Goal: Task Accomplishment & Management: Manage account settings

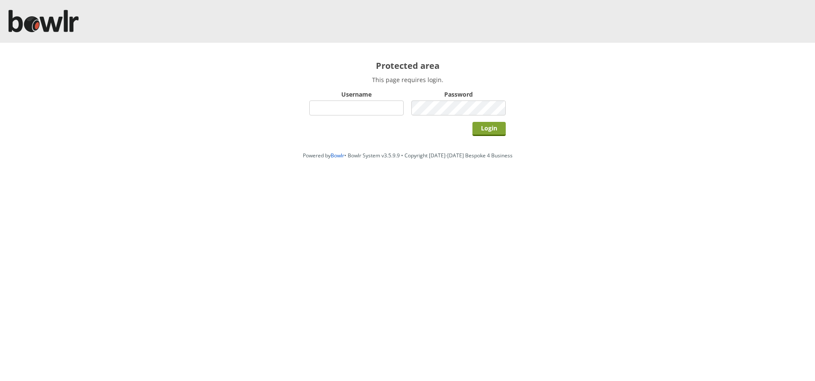
type input "hornseaindoorbowlsclub"
click at [489, 129] on input "Login" at bounding box center [488, 129] width 33 height 14
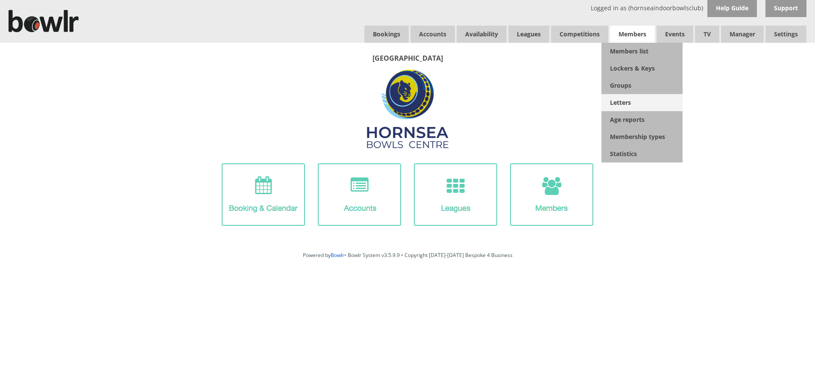
click at [626, 102] on link "Letters" at bounding box center [641, 102] width 81 height 17
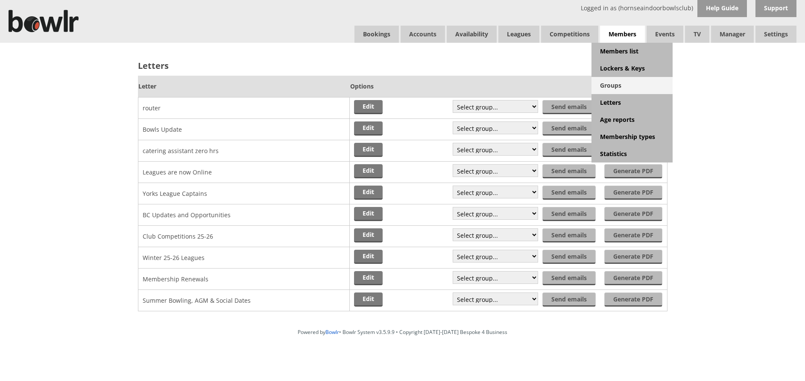
click at [614, 82] on link "Groups" at bounding box center [632, 85] width 81 height 17
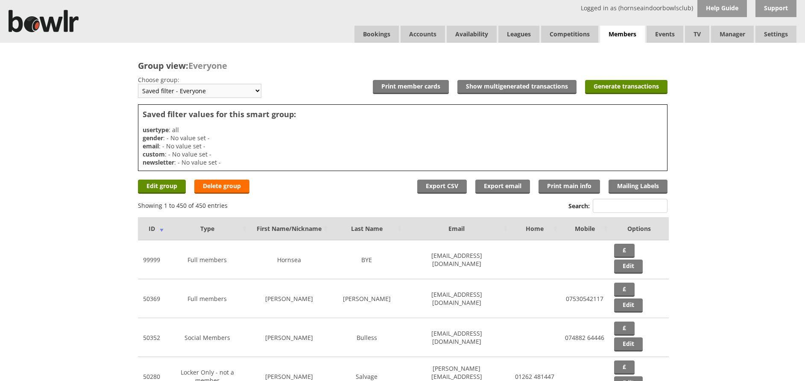
click at [256, 90] on select "Saved filter - Everyone Saved filter - Pending Saved filter - 6 Saved filter - …" at bounding box center [199, 91] width 123 height 14
select select "21"
click at [138, 84] on select "Saved filter - Everyone Saved filter - Pending Saved filter - 6 Saved filter - …" at bounding box center [199, 91] width 123 height 14
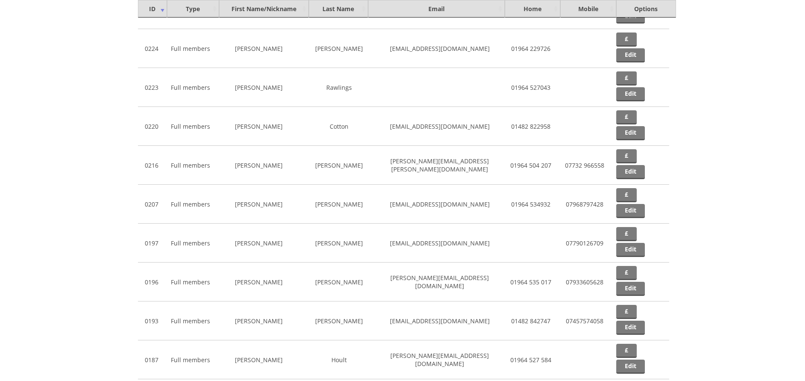
scroll to position [10673, 0]
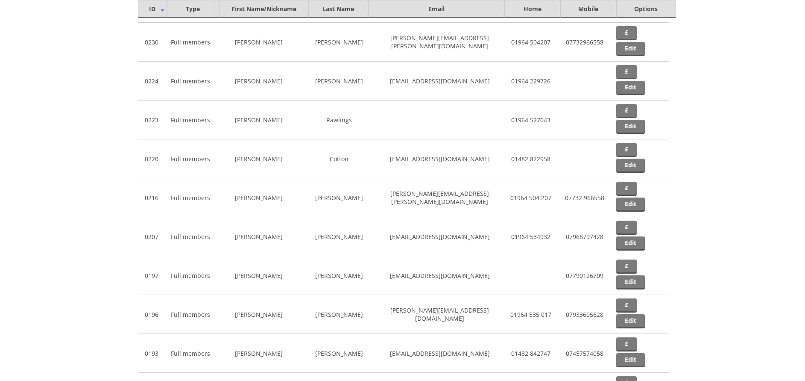
drag, startPoint x: 803, startPoint y: 302, endPoint x: 797, endPoint y: 284, distance: 18.5
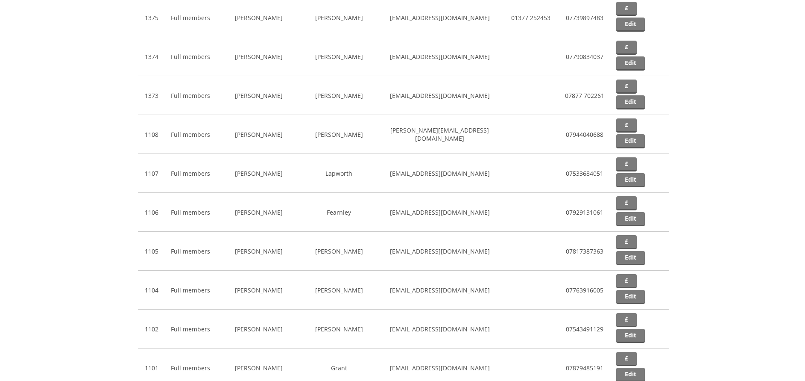
scroll to position [0, 0]
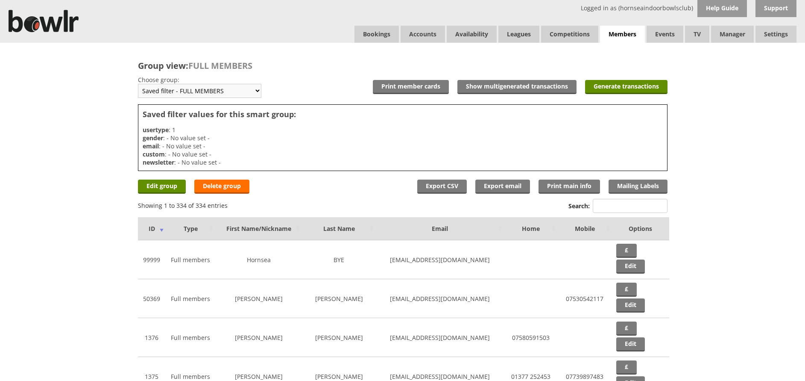
click at [256, 90] on select "Saved filter - Everyone Saved filter - Pending Saved filter - 6 Saved filter - …" at bounding box center [199, 91] width 123 height 14
select select "30"
click at [138, 84] on select "Saved filter - Everyone Saved filter - Pending Saved filter - 6 Saved filter - …" at bounding box center [199, 91] width 123 height 14
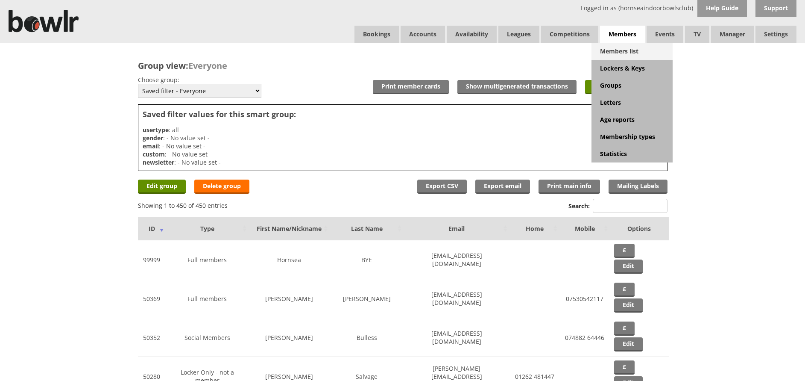
click at [618, 49] on link "Members list" at bounding box center [632, 51] width 81 height 17
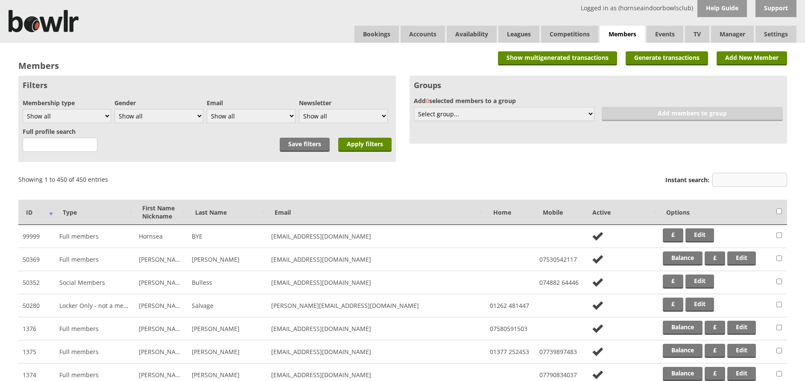
click at [721, 175] on input "Instant search:" at bounding box center [749, 180] width 75 height 14
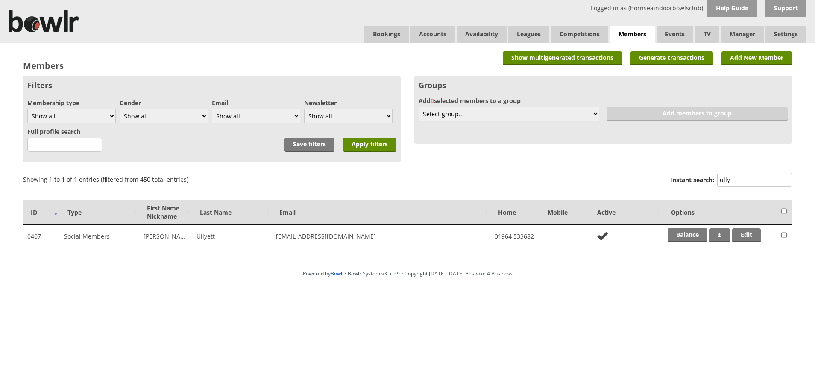
type input "ully"
click at [370, 32] on link "Bookings" at bounding box center [386, 34] width 44 height 17
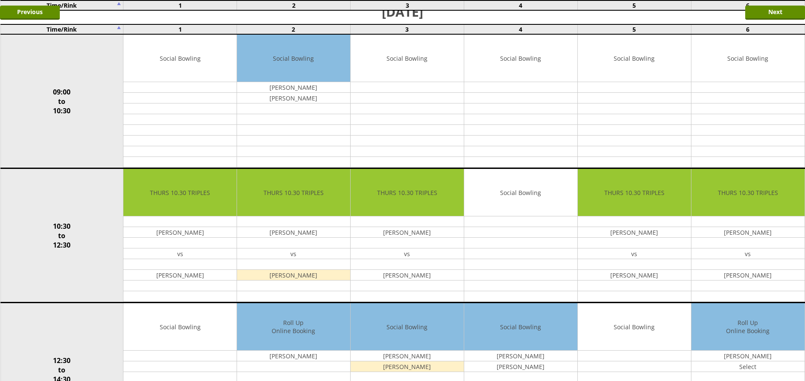
scroll to position [10, 0]
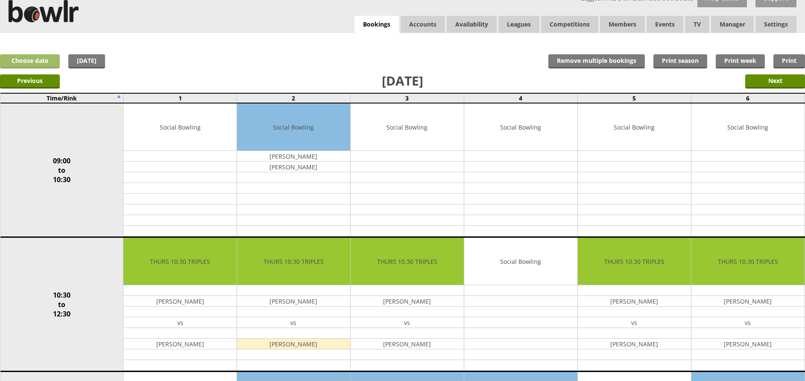
click at [35, 65] on link "Choose date" at bounding box center [30, 61] width 60 height 14
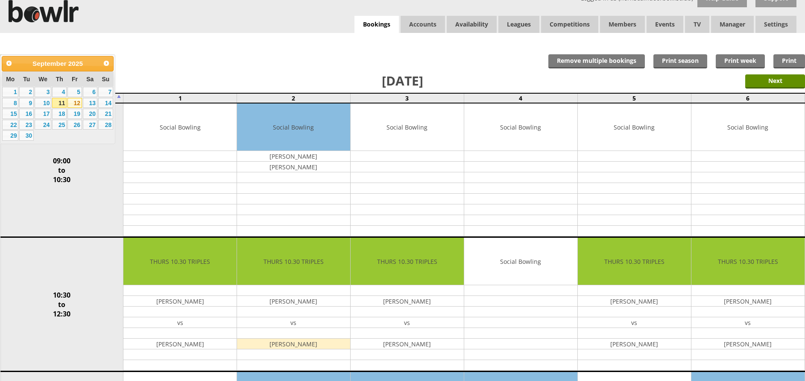
click at [75, 106] on link "12" at bounding box center [74, 103] width 15 height 10
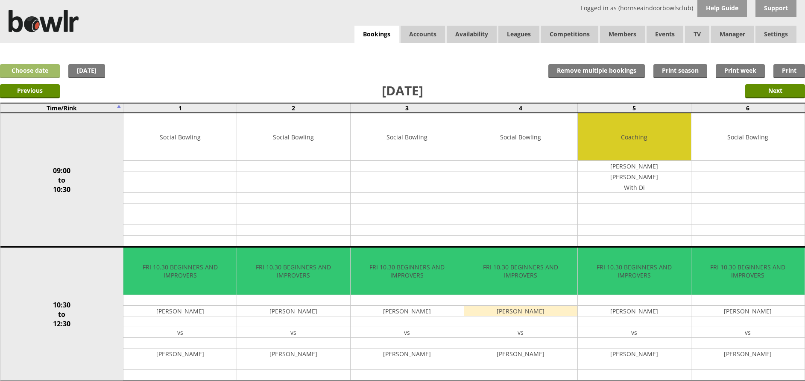
click at [38, 70] on link "Choose date" at bounding box center [30, 71] width 60 height 14
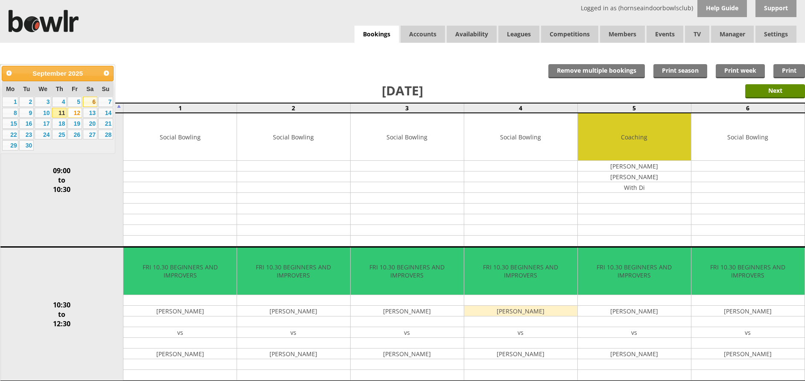
click at [94, 100] on link "6" at bounding box center [90, 102] width 15 height 10
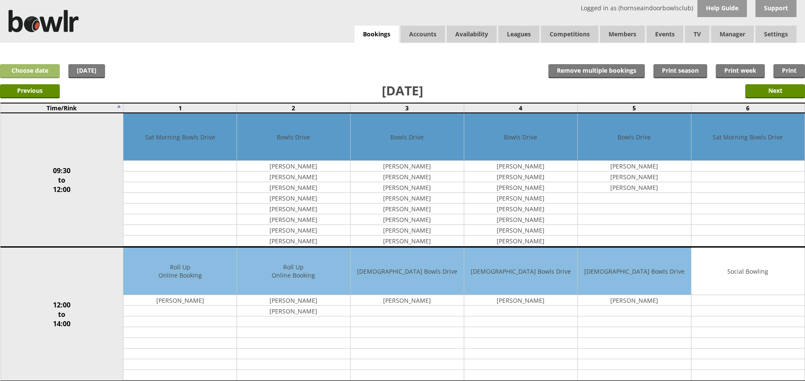
click at [41, 73] on link "Choose date" at bounding box center [30, 71] width 60 height 14
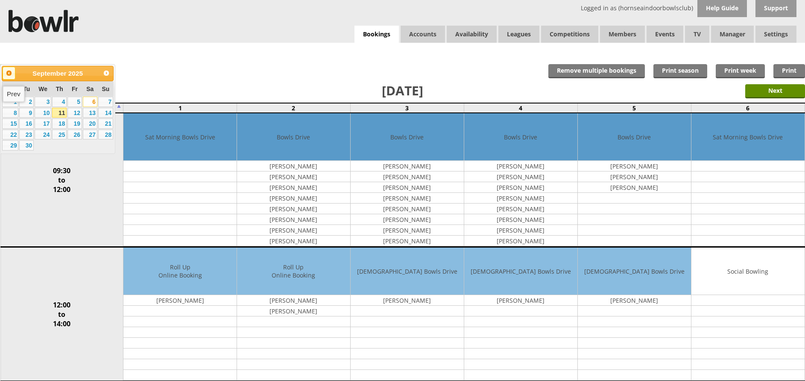
click at [6, 74] on span "Prev" at bounding box center [9, 73] width 7 height 7
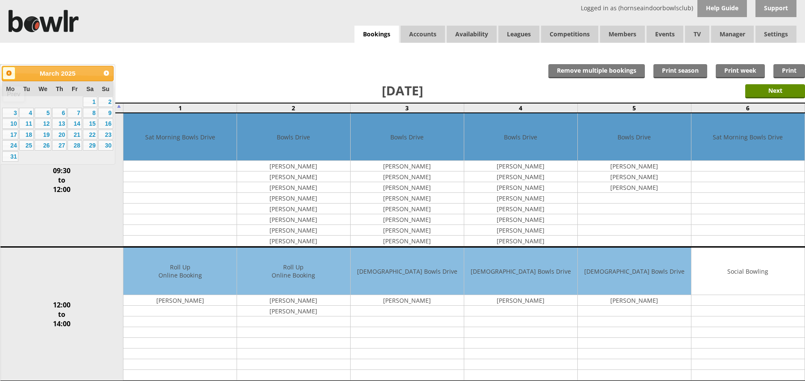
click at [6, 74] on span "Prev" at bounding box center [9, 73] width 7 height 7
click at [94, 110] on link "8" at bounding box center [90, 113] width 15 height 10
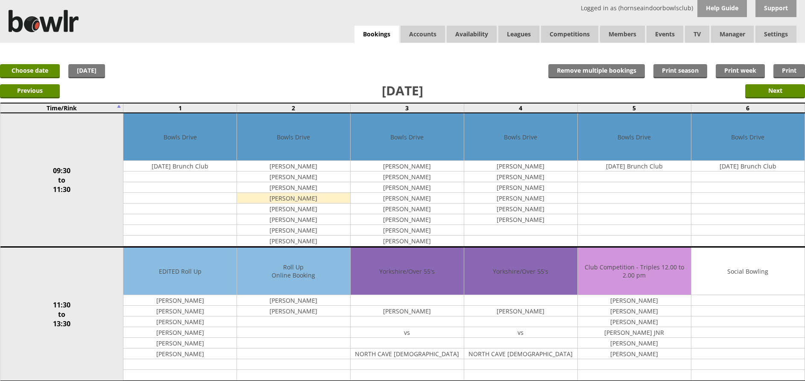
click at [33, 240] on td "09:30 to 11:30" at bounding box center [61, 180] width 123 height 134
click at [29, 70] on link "Choose date" at bounding box center [30, 71] width 60 height 14
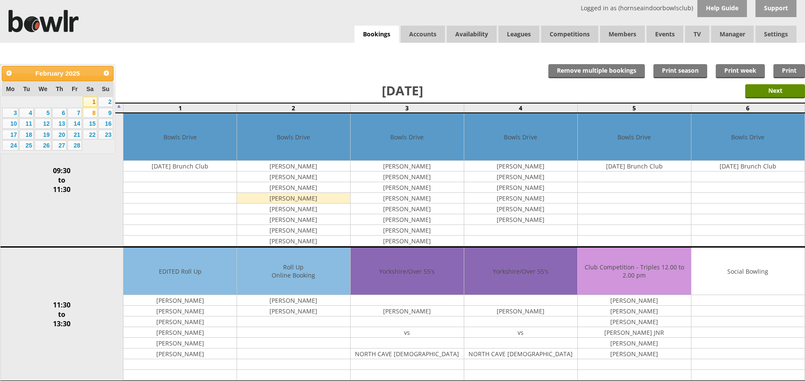
click at [92, 100] on link "1" at bounding box center [90, 102] width 15 height 10
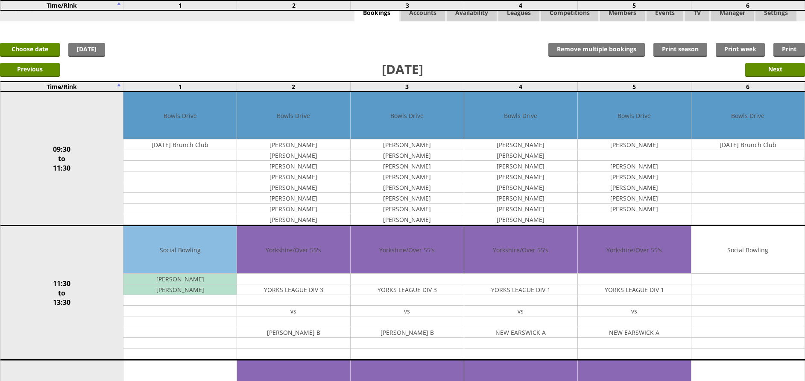
scroll to position [15, 0]
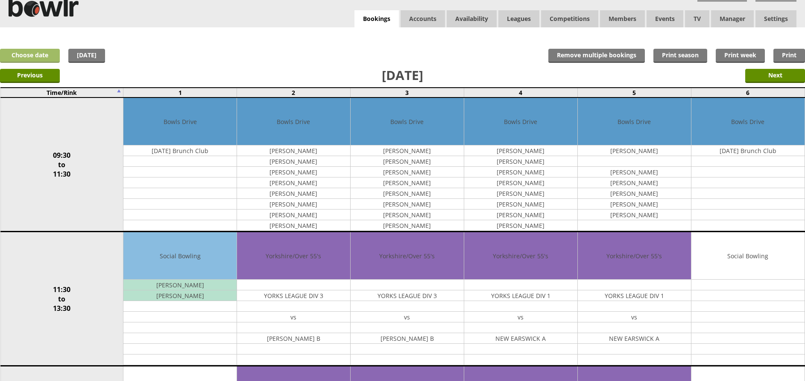
click at [29, 51] on link "Choose date" at bounding box center [30, 56] width 60 height 14
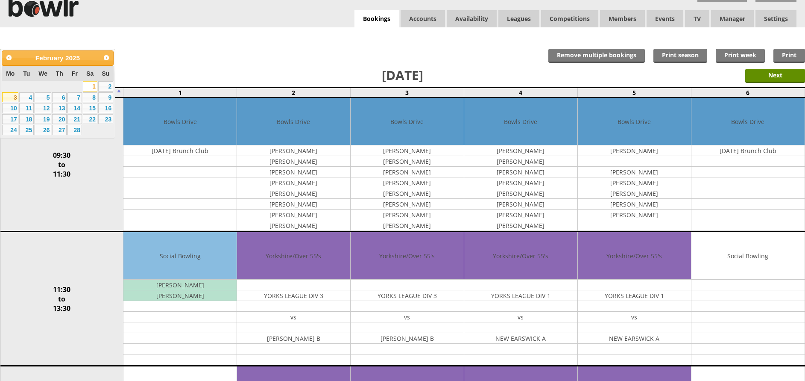
click at [15, 98] on link "3" at bounding box center [10, 97] width 16 height 10
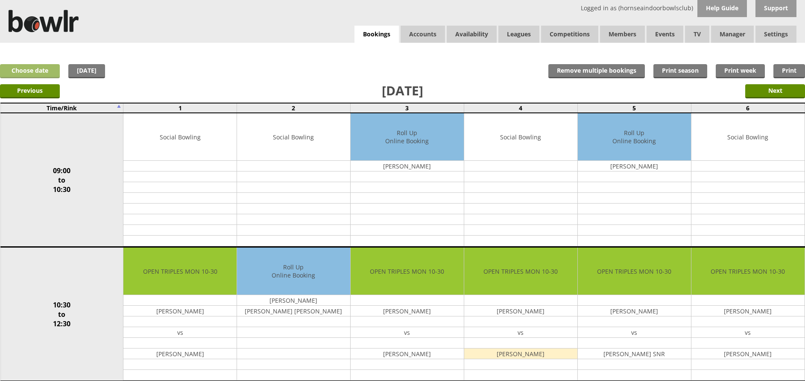
click at [21, 73] on link "Choose date" at bounding box center [30, 71] width 60 height 14
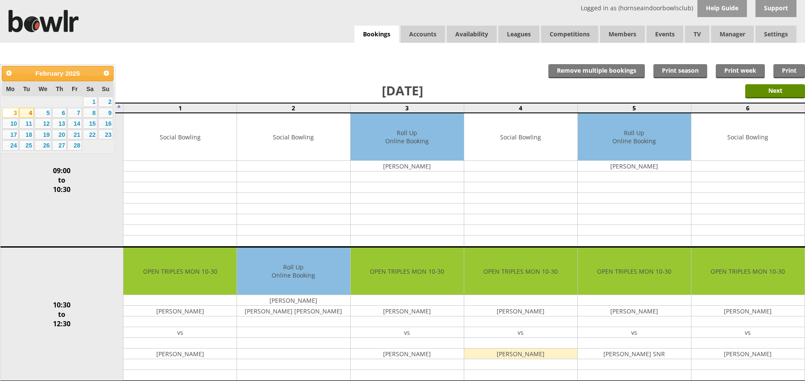
click at [26, 112] on link "4" at bounding box center [26, 113] width 15 height 10
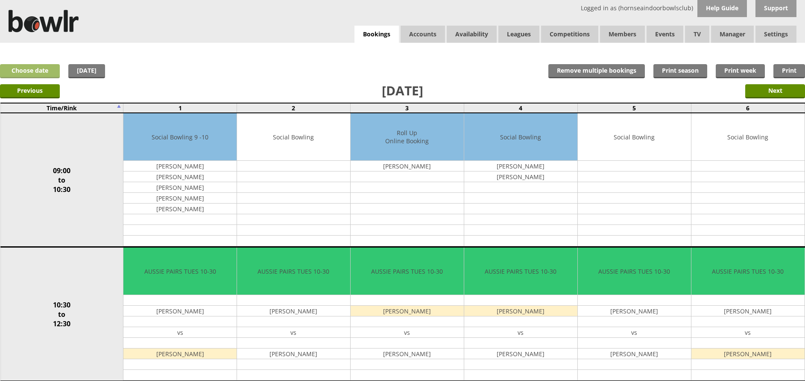
click at [39, 70] on link "Choose date" at bounding box center [30, 71] width 60 height 14
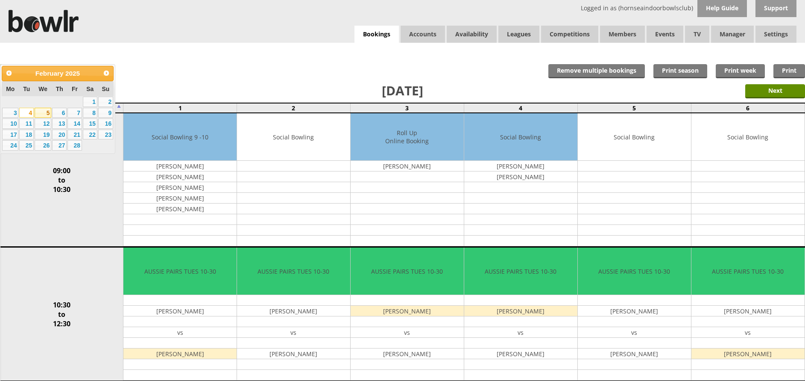
click at [46, 113] on link "5" at bounding box center [43, 113] width 17 height 10
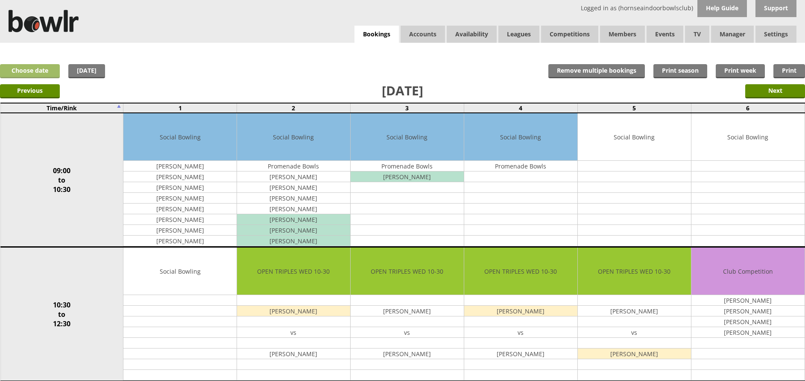
click at [35, 71] on link "Choose date" at bounding box center [30, 71] width 60 height 14
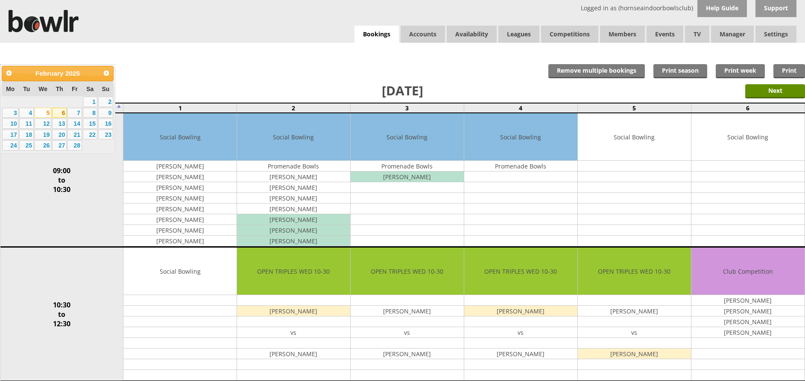
click at [62, 115] on link "6" at bounding box center [59, 113] width 15 height 10
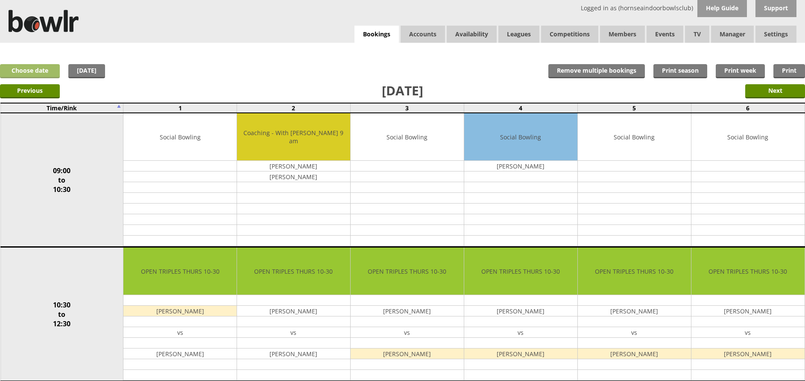
click at [17, 74] on link "Choose date" at bounding box center [30, 71] width 60 height 14
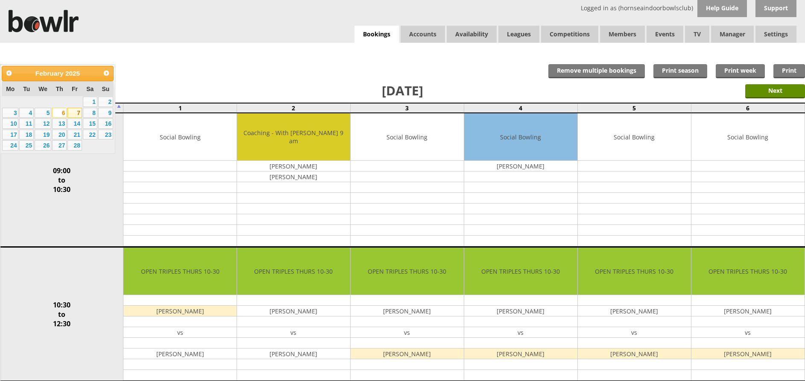
click at [80, 110] on link "7" at bounding box center [74, 113] width 15 height 10
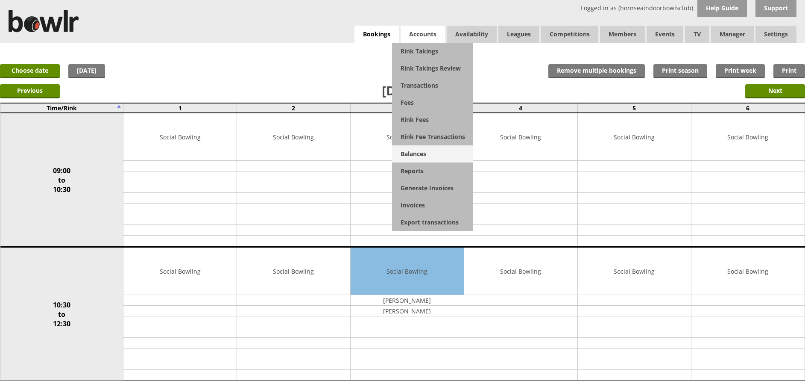
click at [422, 150] on link "Balances" at bounding box center [432, 153] width 81 height 17
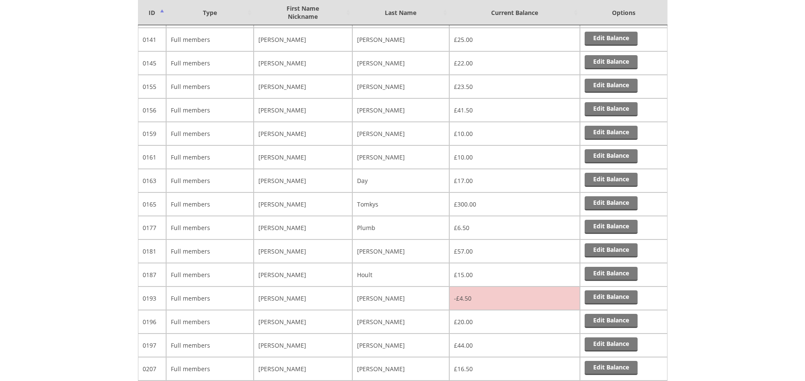
scroll to position [1007, 0]
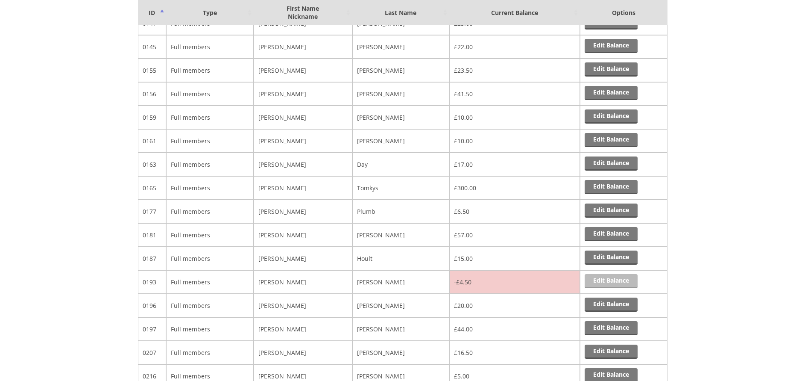
click at [607, 284] on link "Edit Balance" at bounding box center [611, 281] width 53 height 14
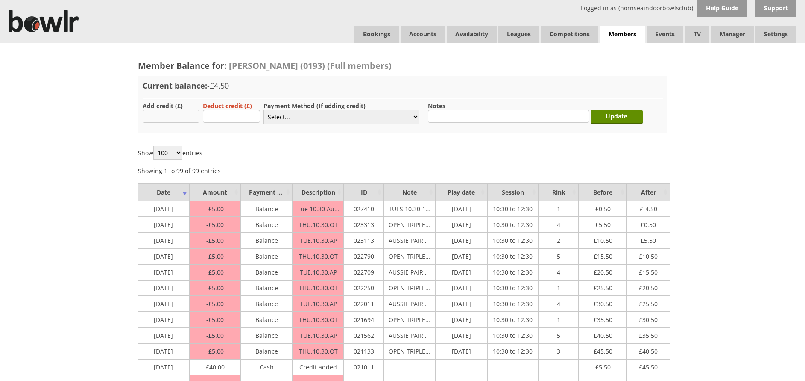
click at [172, 113] on input "text" at bounding box center [171, 116] width 57 height 13
type input "40.00"
click at [306, 115] on select "Select... Cash Card Cheque Bank Transfer Other Member Card Gift Voucher Balance" at bounding box center [342, 117] width 156 height 14
click at [335, 118] on select "Select... Cash Card Cheque Bank Transfer Other Member Card Gift Voucher Balance" at bounding box center [342, 117] width 156 height 14
select select "2"
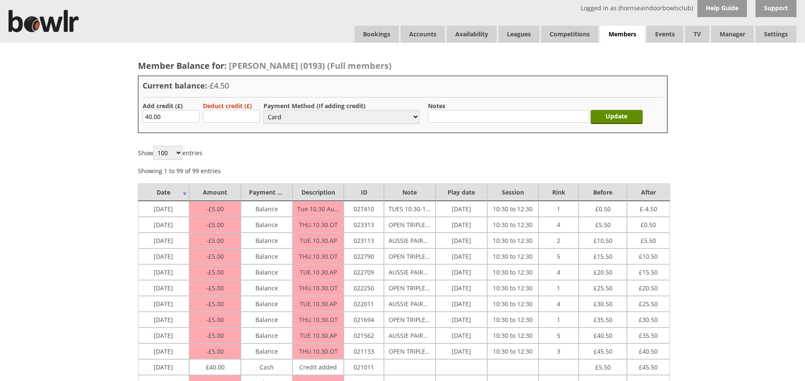
click at [264, 110] on select "Select... Cash Card Cheque Bank Transfer Other Member Card Gift Voucher Balance" at bounding box center [342, 117] width 156 height 14
click at [445, 119] on input "text" at bounding box center [508, 116] width 161 height 13
type input "Paid 29/8/25"
click at [621, 115] on input "Update" at bounding box center [617, 117] width 52 height 14
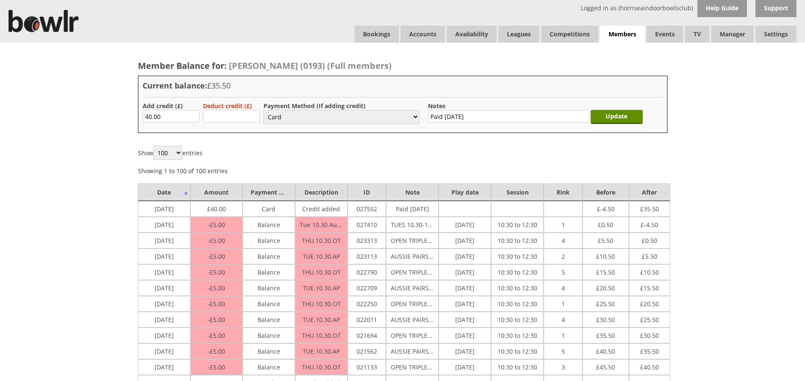
select select "2"
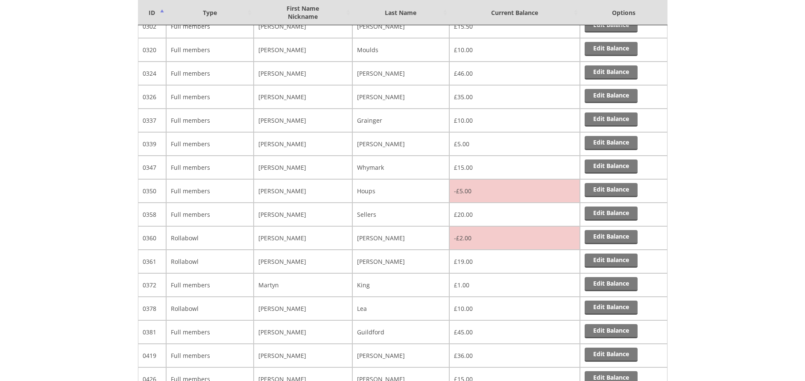
scroll to position [1711, 0]
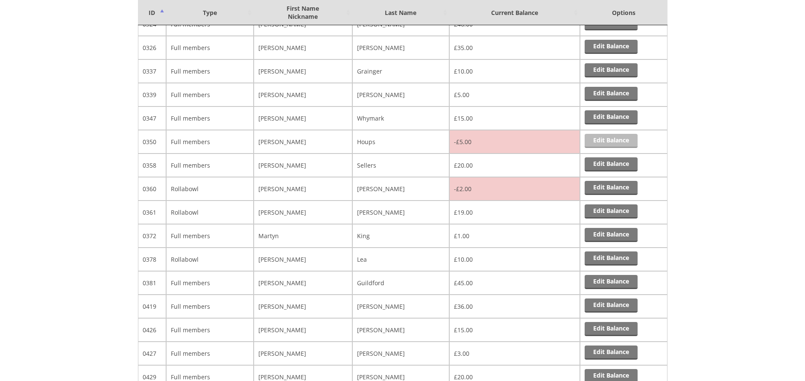
click at [611, 141] on link "Edit Balance" at bounding box center [611, 141] width 53 height 14
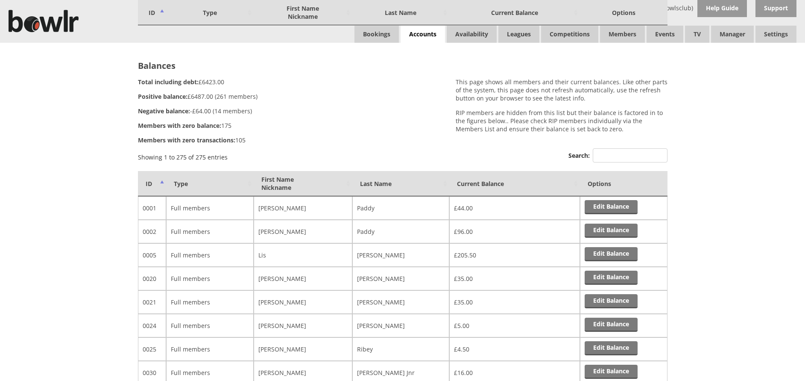
scroll to position [1711, 0]
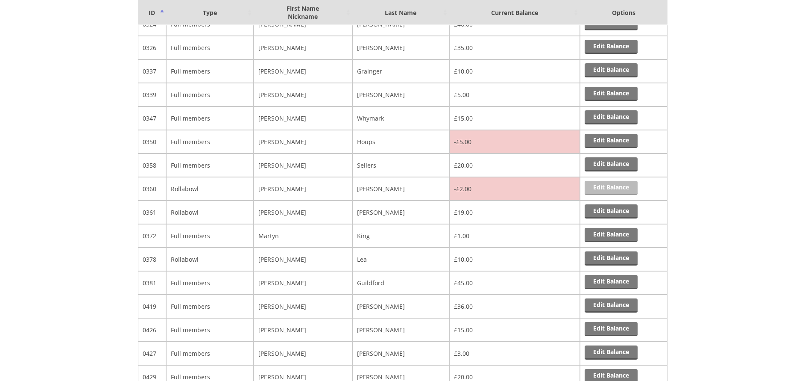
click at [604, 185] on link "Edit Balance" at bounding box center [611, 188] width 53 height 14
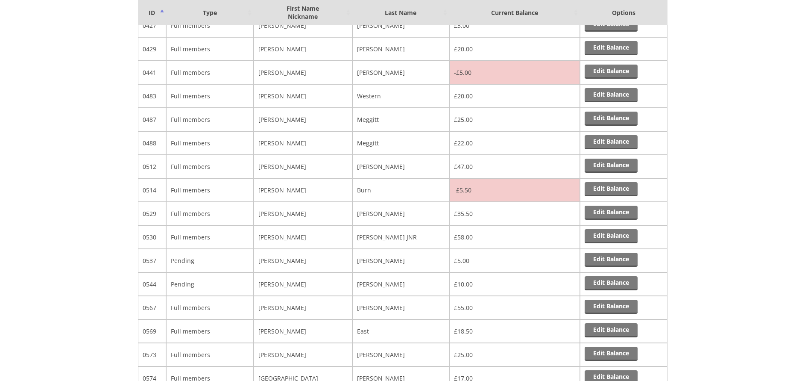
scroll to position [2030, 0]
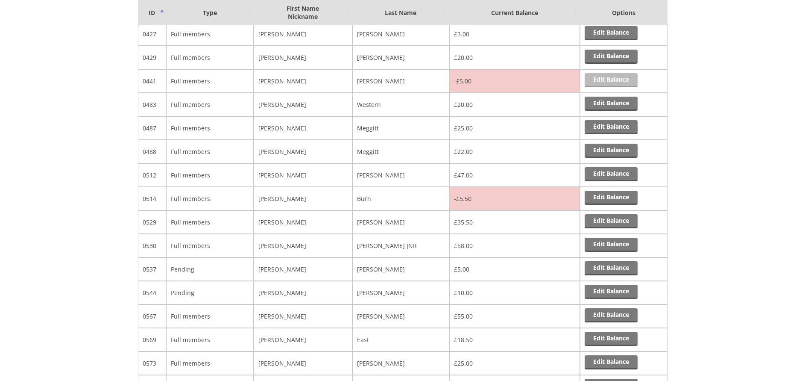
click at [614, 75] on link "Edit Balance" at bounding box center [611, 80] width 53 height 14
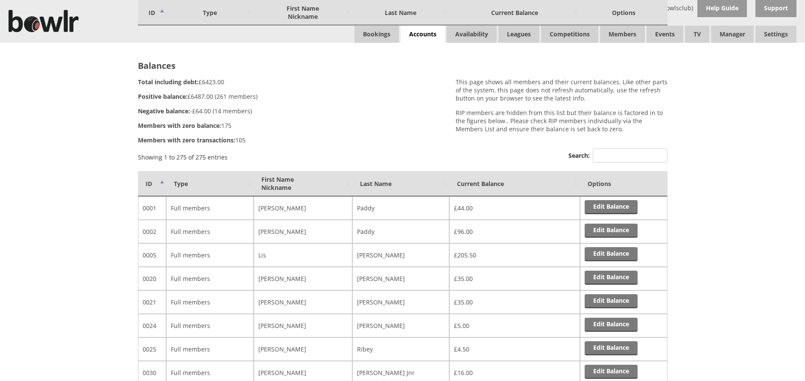
scroll to position [2030, 0]
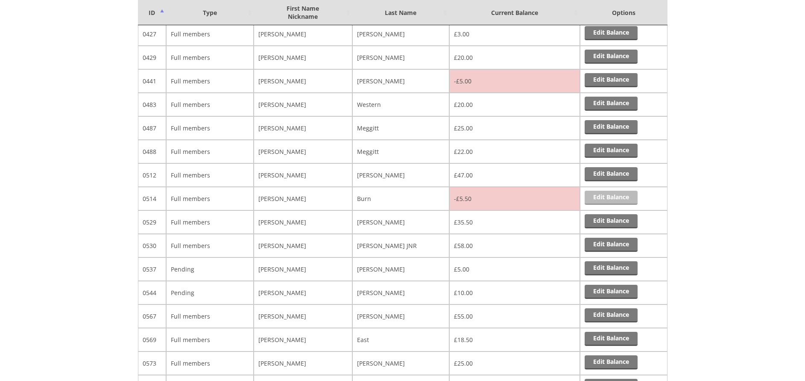
click at [607, 194] on link "Edit Balance" at bounding box center [611, 198] width 53 height 14
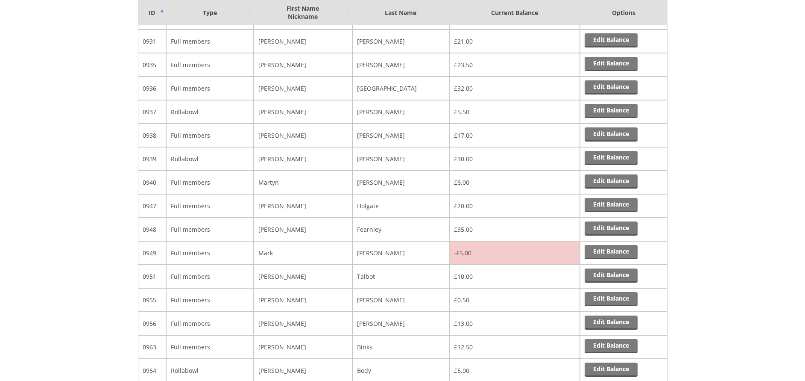
scroll to position [4756, 0]
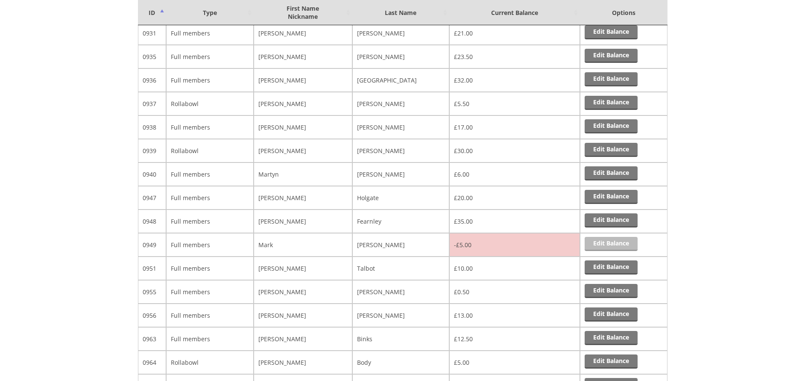
click at [614, 240] on link "Edit Balance" at bounding box center [611, 244] width 53 height 14
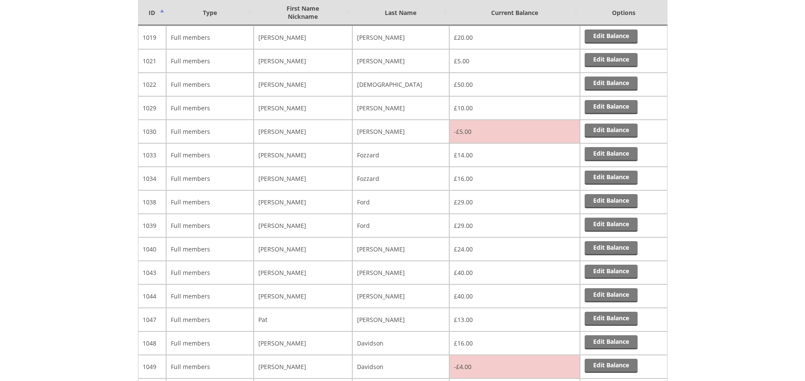
scroll to position [5746, 0]
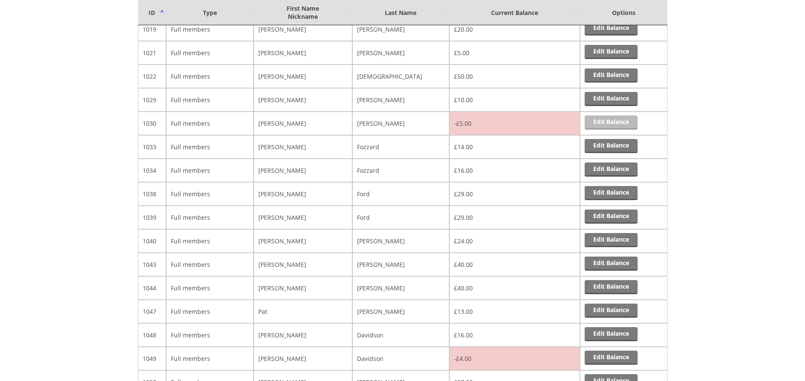
click at [611, 122] on link "Edit Balance" at bounding box center [611, 122] width 53 height 14
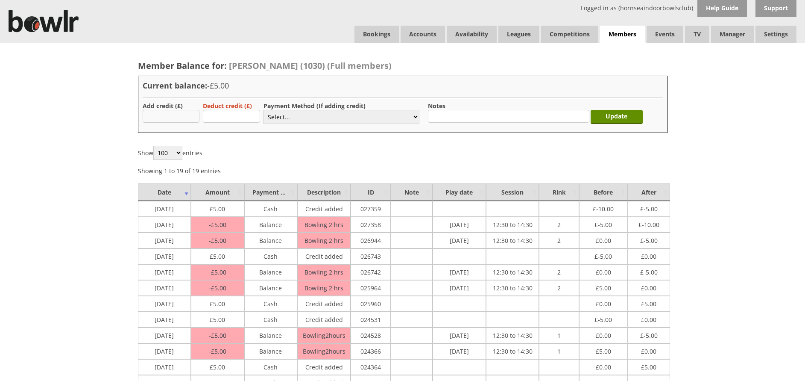
click at [178, 119] on input "text" at bounding box center [171, 116] width 57 height 13
type input "5.00"
click at [285, 118] on select "Select... Cash Card Cheque Bank Transfer Other Member Card Gift Voucher Balance" at bounding box center [342, 117] width 156 height 14
click at [323, 113] on select "Select... Cash Card Cheque Bank Transfer Other Member Card Gift Voucher Balance" at bounding box center [342, 117] width 156 height 14
select select "1"
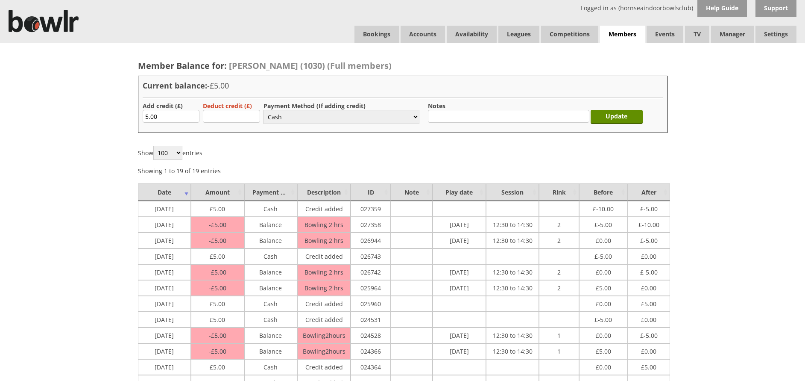
click at [264, 110] on select "Select... Cash Card Cheque Bank Transfer Other Member Card Gift Voucher Balance" at bounding box center [342, 117] width 156 height 14
click at [463, 119] on input "text" at bounding box center [508, 116] width 161 height 13
type input "[DATE] pymt missed by PM"
click at [606, 116] on input "Update" at bounding box center [617, 117] width 52 height 14
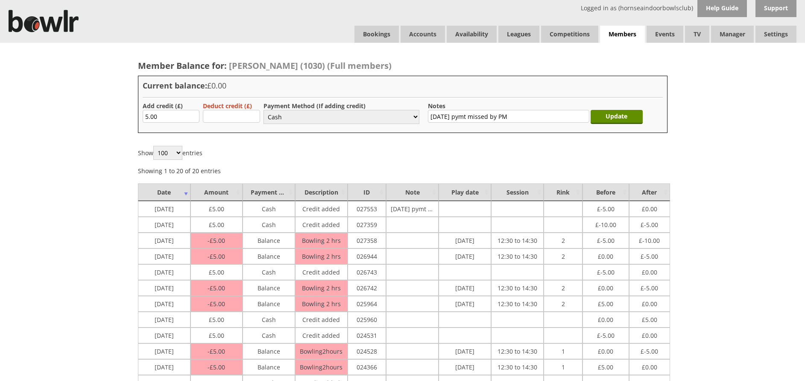
select select "1"
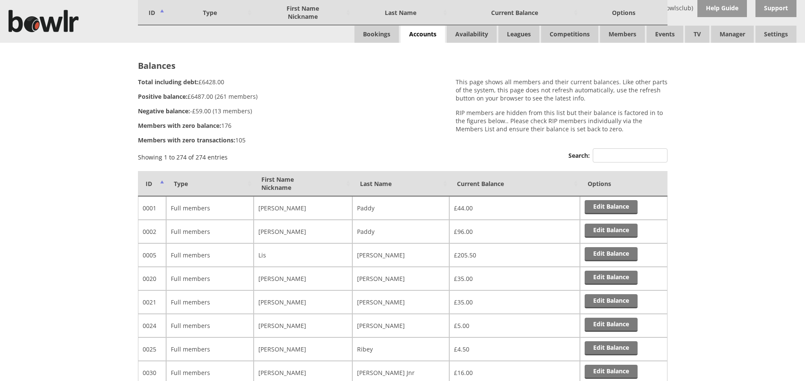
scroll to position [5746, 0]
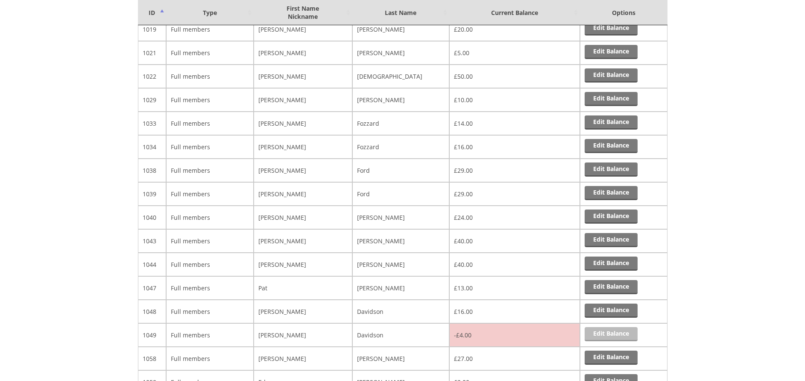
click at [611, 334] on link "Edit Balance" at bounding box center [611, 334] width 53 height 14
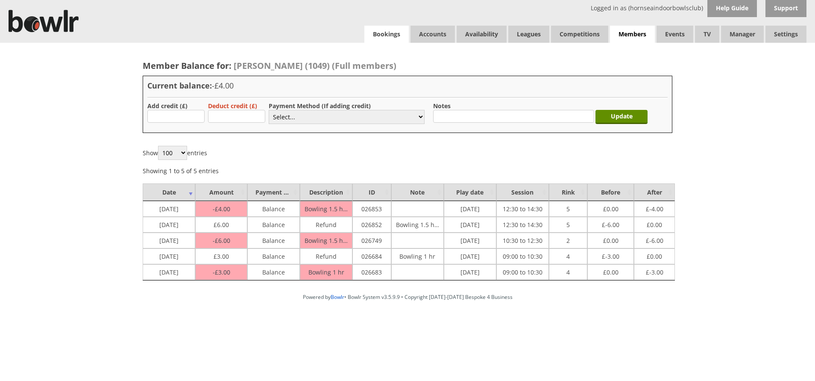
click at [386, 35] on link "Bookings" at bounding box center [386, 34] width 44 height 17
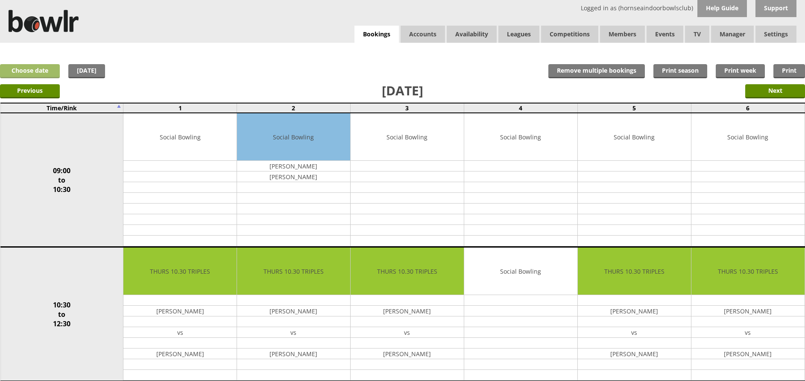
click at [35, 74] on link "Choose date" at bounding box center [30, 71] width 60 height 14
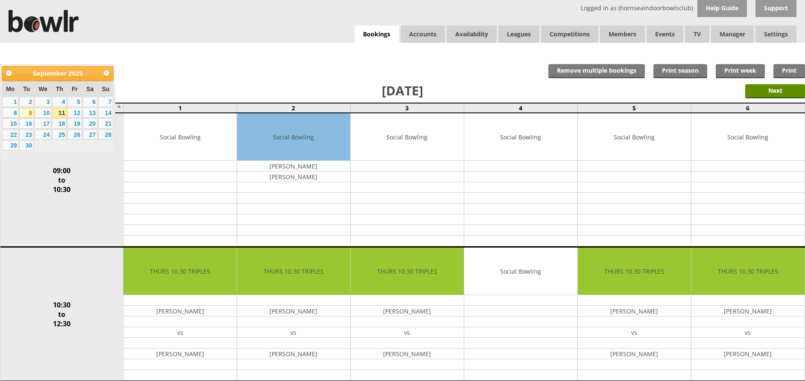
click at [28, 111] on link "9" at bounding box center [26, 113] width 15 height 10
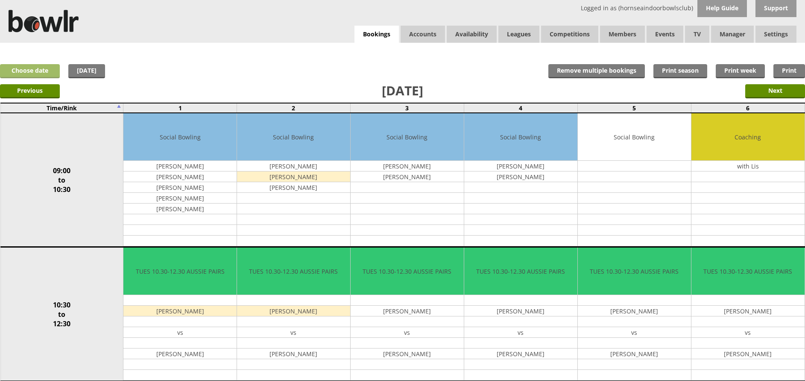
click at [40, 66] on link "Choose date" at bounding box center [30, 71] width 60 height 14
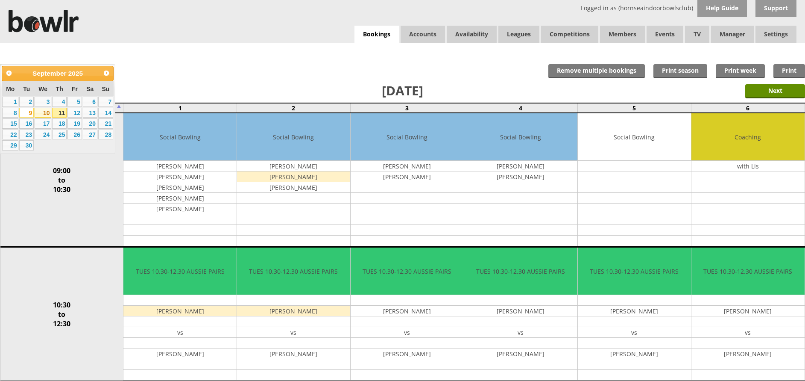
click at [42, 113] on link "10" at bounding box center [43, 113] width 17 height 10
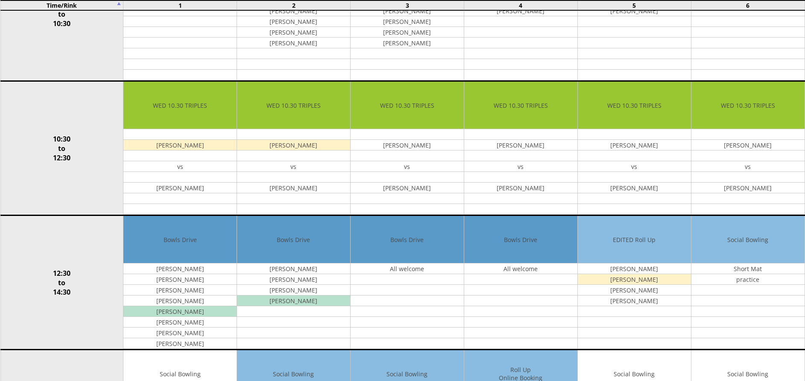
scroll to position [167, 0]
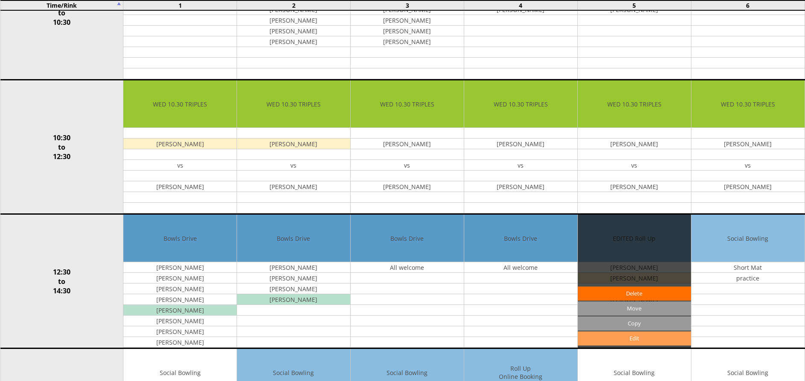
click at [621, 339] on link "Edit" at bounding box center [634, 338] width 113 height 14
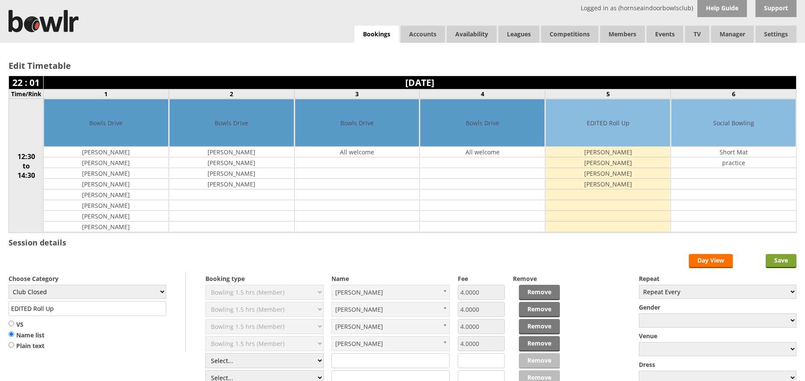
click at [789, 263] on input "Save" at bounding box center [781, 261] width 31 height 14
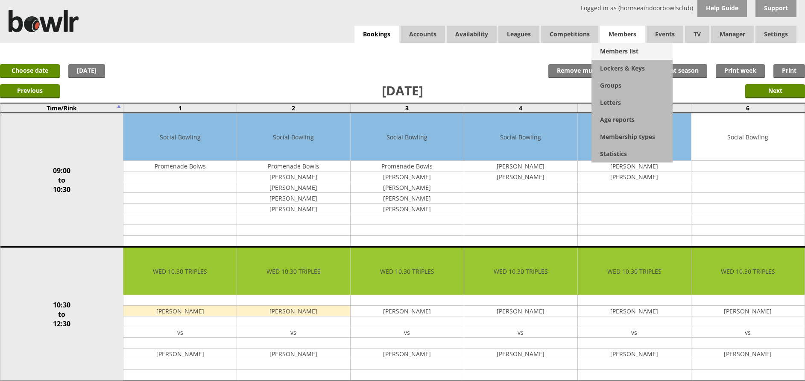
click at [616, 51] on link "Members list" at bounding box center [632, 51] width 81 height 17
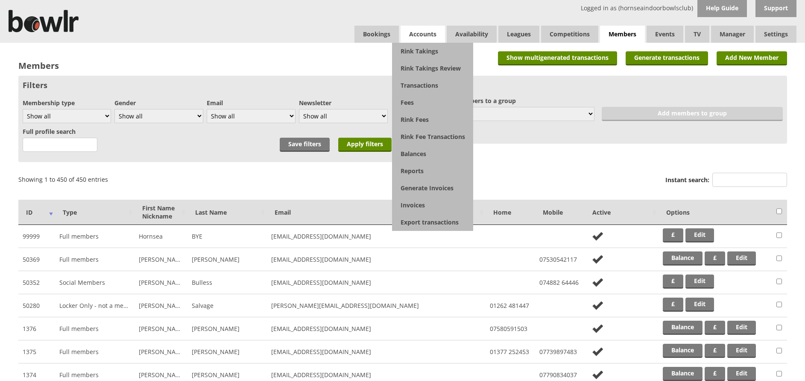
click at [418, 34] on span "Accounts" at bounding box center [423, 34] width 44 height 17
click at [421, 149] on link "Balances" at bounding box center [432, 153] width 81 height 17
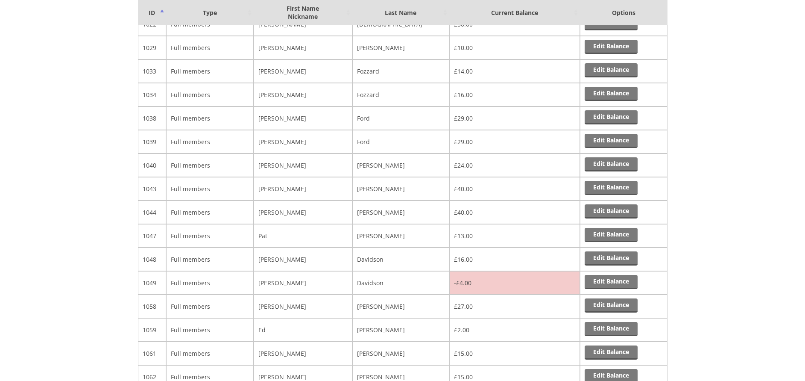
scroll to position [5856, 0]
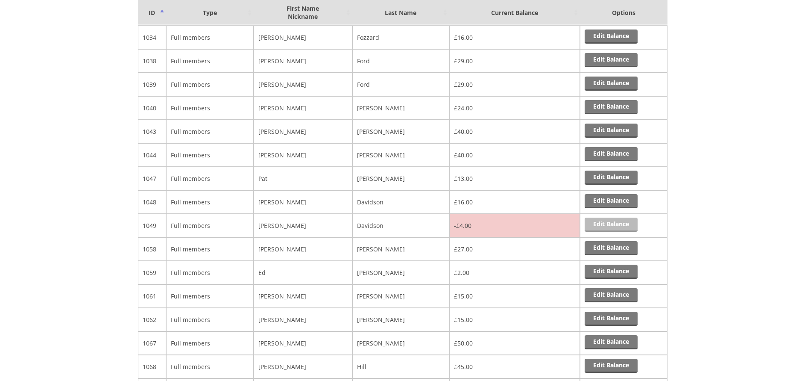
click at [619, 220] on link "Edit Balance" at bounding box center [611, 224] width 53 height 14
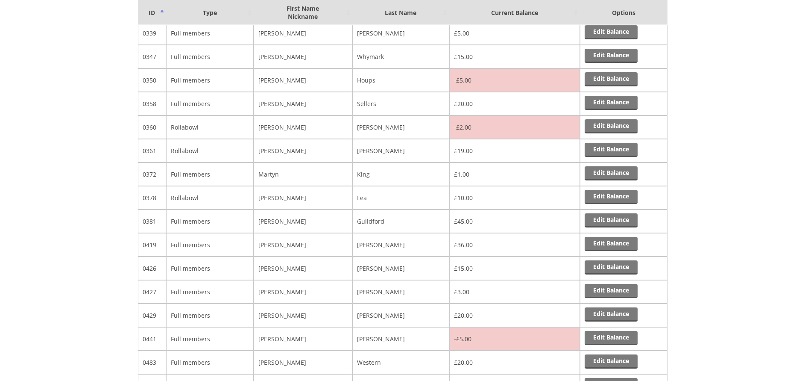
scroll to position [1788, 0]
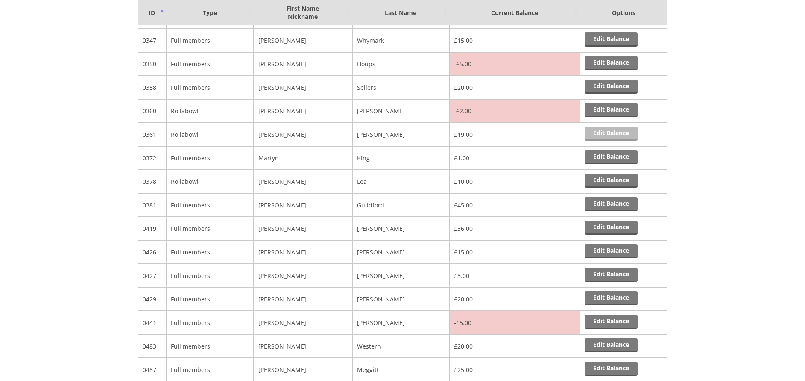
click at [610, 130] on link "Edit Balance" at bounding box center [611, 133] width 53 height 14
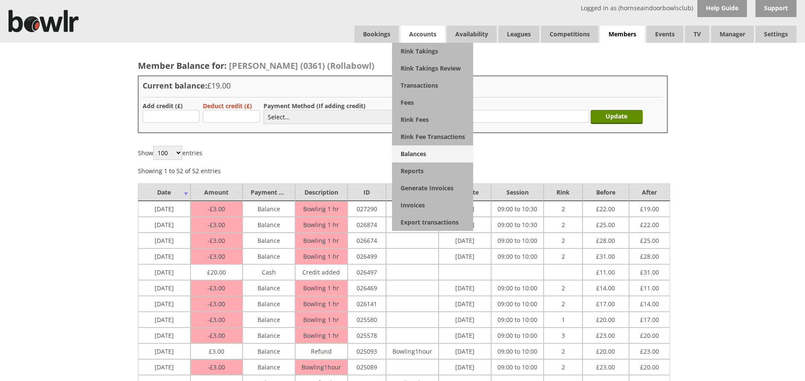
click at [414, 148] on link "Balances" at bounding box center [432, 153] width 81 height 17
